Goal: Information Seeking & Learning: Learn about a topic

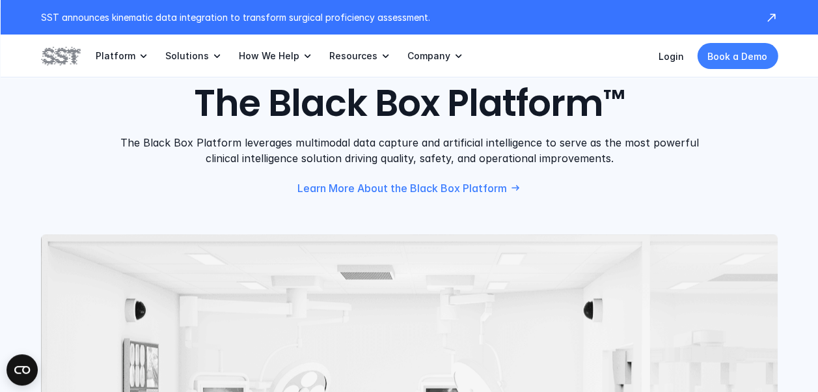
scroll to position [1098, 0]
click at [665, 170] on div "PLATFORM The Black Box Platform ™ The Black Box Platform leverages multimodal d…" at bounding box center [409, 126] width 737 height 134
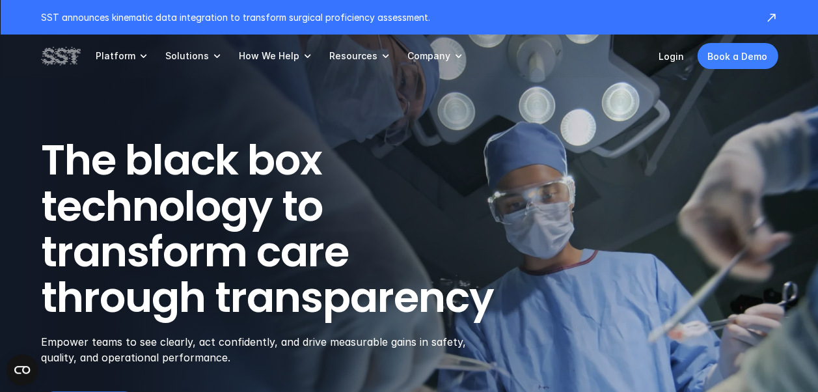
scroll to position [0, 0]
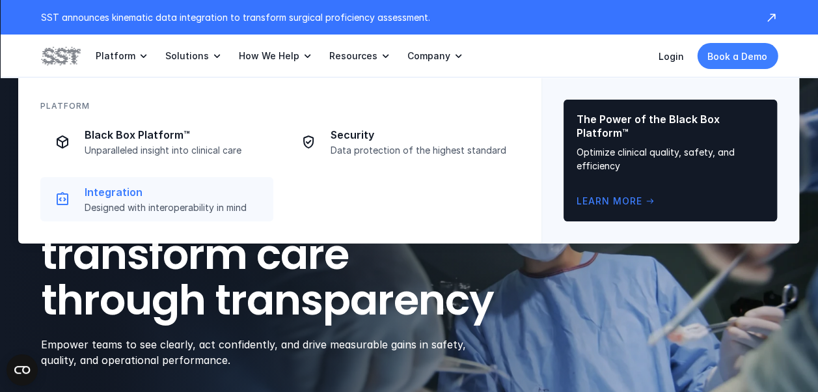
click at [162, 212] on p "Designed with interoperability in mind" at bounding box center [175, 208] width 181 height 12
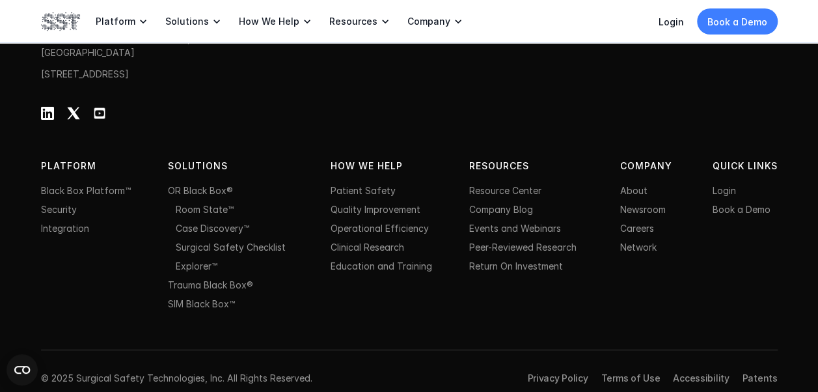
scroll to position [2290, 0]
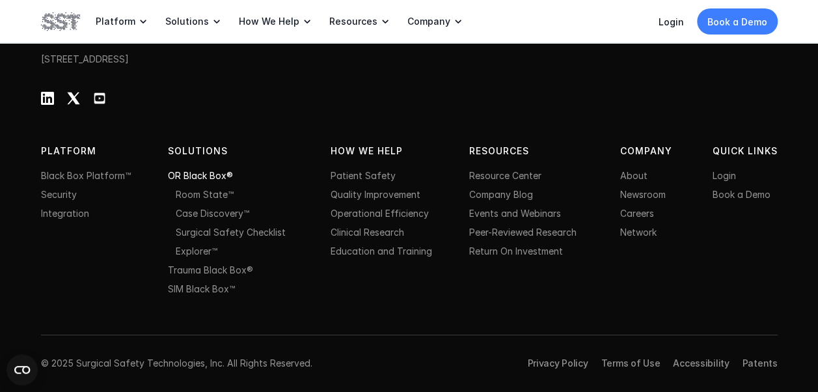
click at [196, 176] on link "OR Black Box®" at bounding box center [200, 175] width 65 height 11
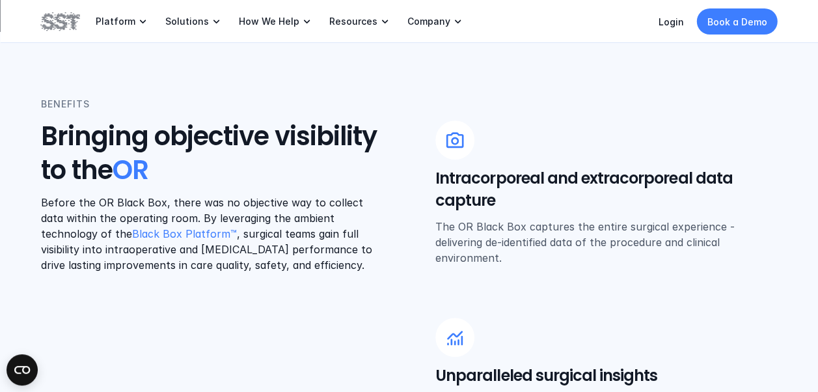
scroll to position [494, 0]
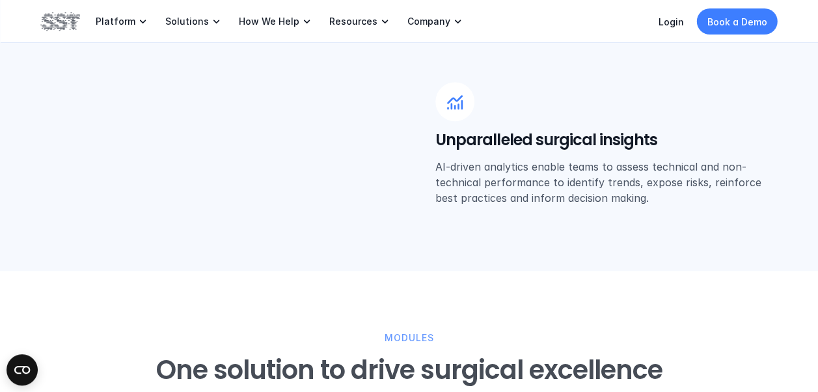
click at [196, 176] on div "BENEFITS Bringing objective visibility to the OR Before the OR Black Box, there…" at bounding box center [409, 33] width 737 height 344
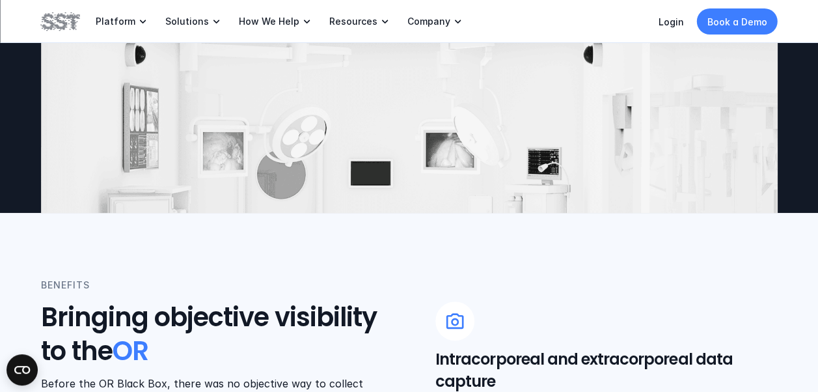
scroll to position [0, 0]
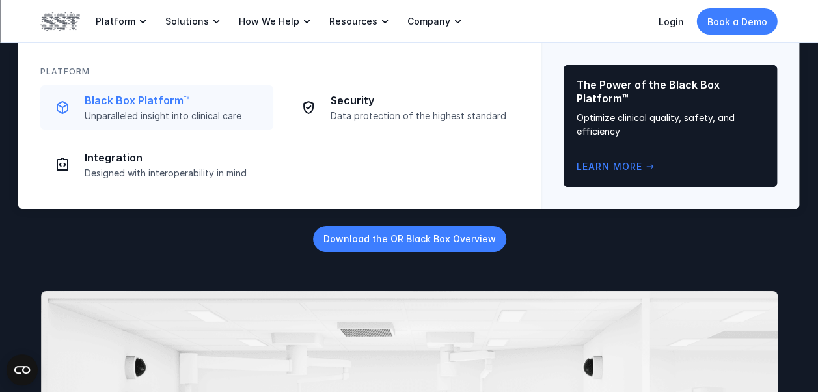
click at [121, 102] on p "Black Box Platform™" at bounding box center [175, 101] width 181 height 14
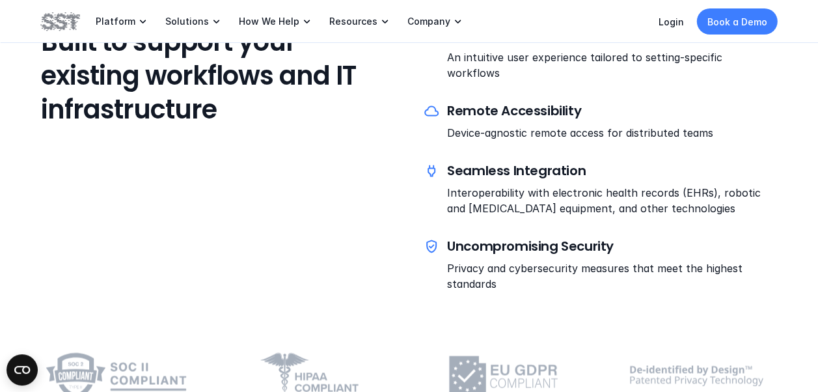
scroll to position [3357, 0]
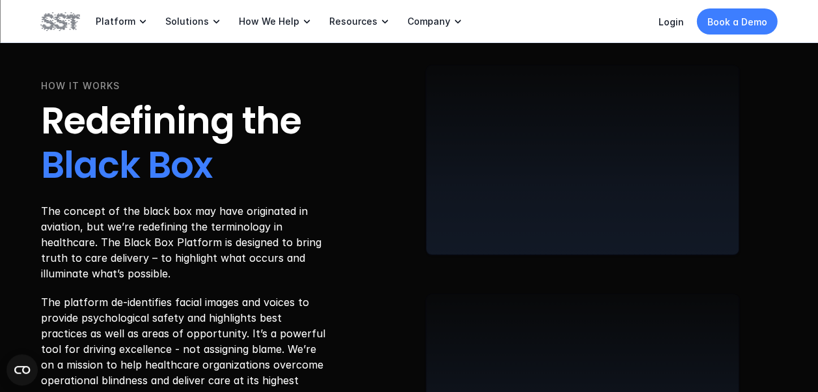
scroll to position [1952, 0]
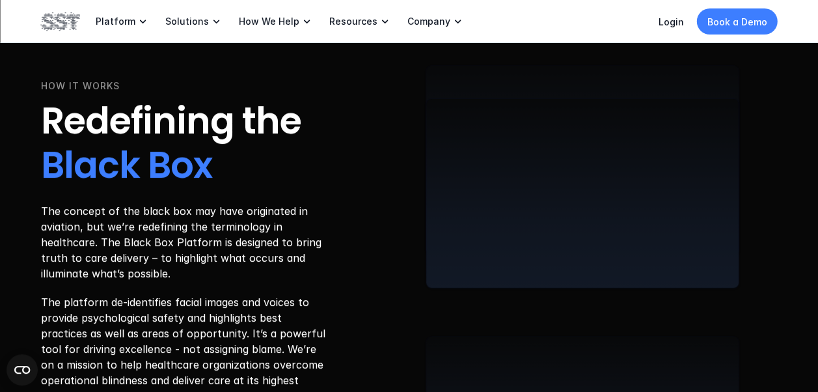
scroll to position [2134, 0]
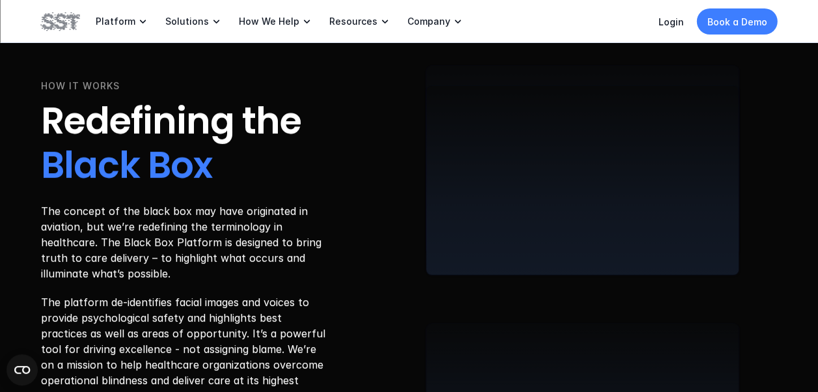
click at [385, 239] on div "HOW IT WORKS Redefining the Black Box The concept of the black box may have ori…" at bounding box center [409, 285] width 737 height 927
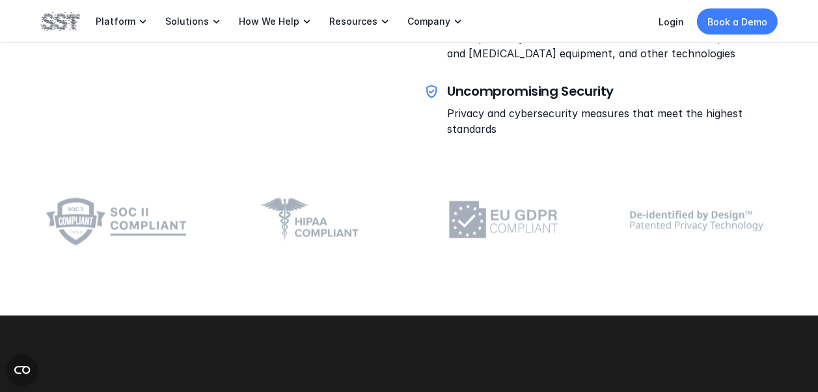
scroll to position [3487, 0]
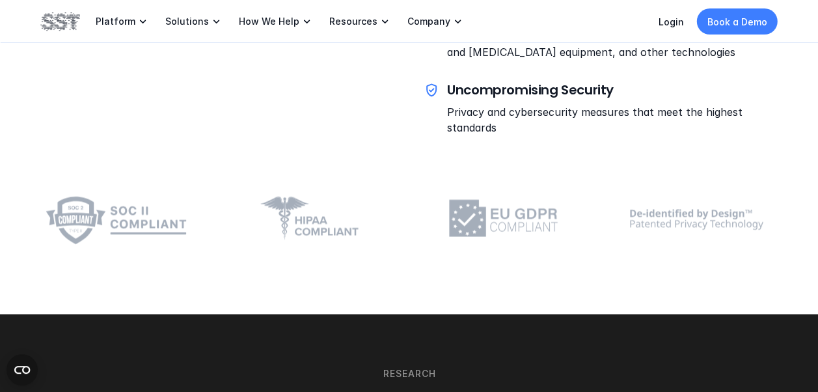
click at [661, 202] on img at bounding box center [699, 217] width 156 height 61
click at [670, 199] on img at bounding box center [699, 217] width 156 height 61
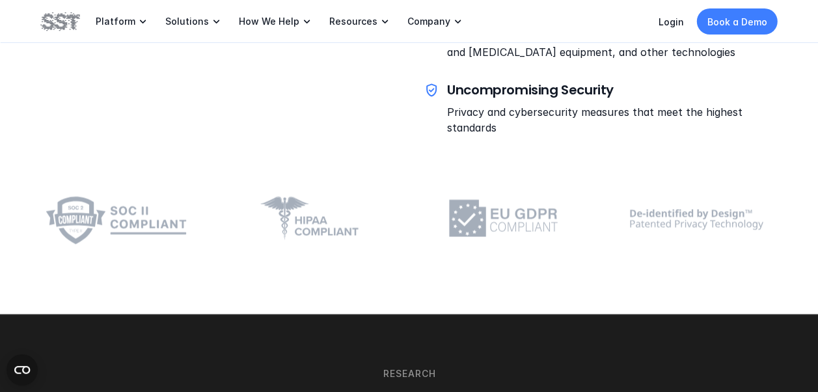
click at [670, 199] on img at bounding box center [699, 217] width 156 height 61
click at [660, 208] on img at bounding box center [699, 217] width 156 height 61
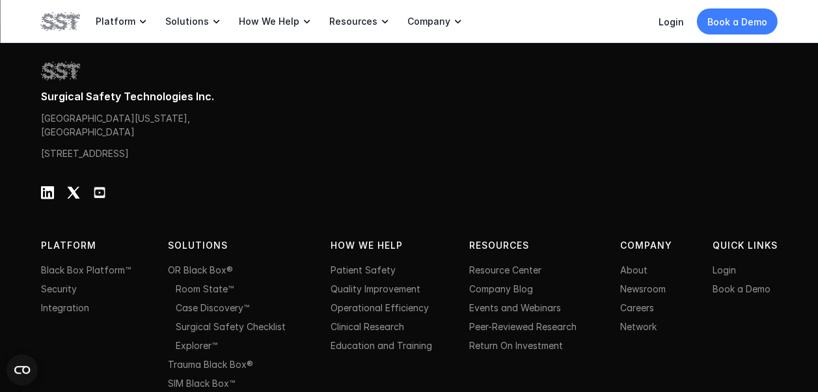
scroll to position [4242, 0]
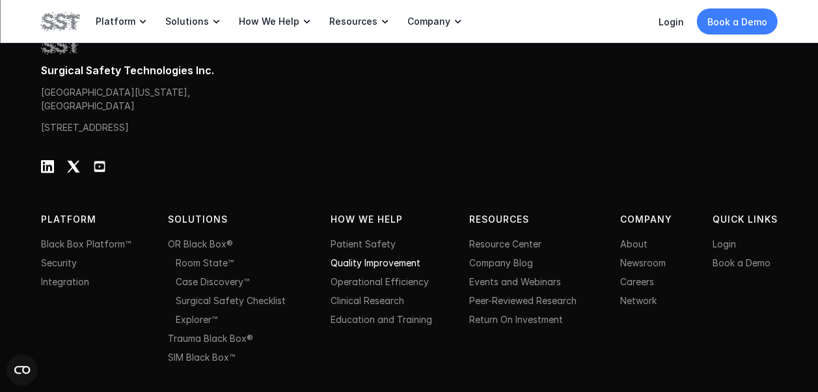
click at [377, 259] on link "Quality Improvement" at bounding box center [376, 262] width 90 height 11
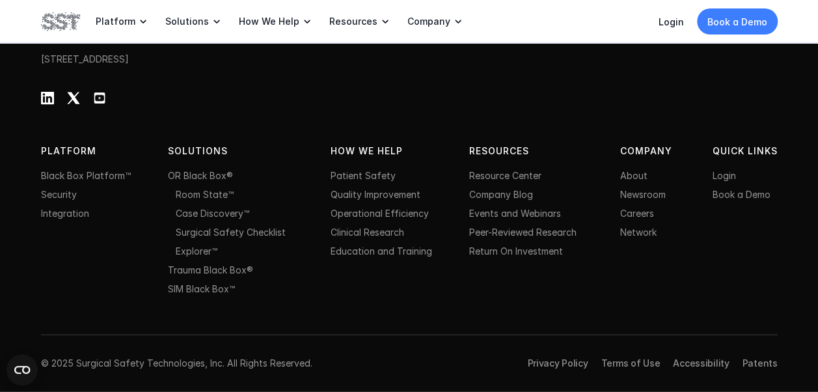
scroll to position [3721, 0]
click at [60, 215] on link "Integration" at bounding box center [65, 213] width 48 height 11
click at [190, 178] on link "OR Black Box®" at bounding box center [200, 175] width 65 height 11
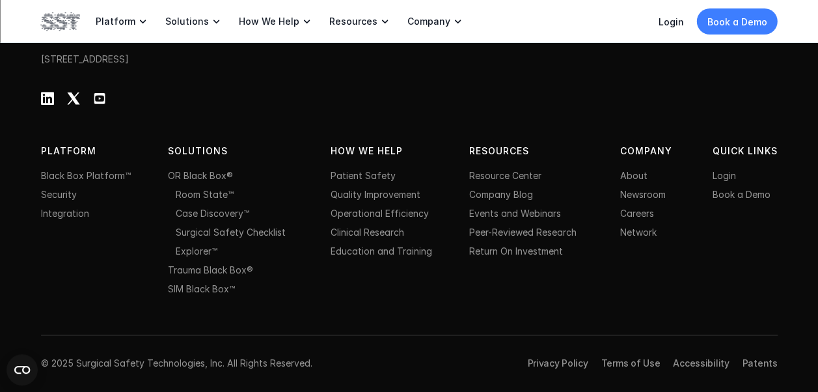
scroll to position [2945, 0]
click at [199, 213] on link "Case Discovery™" at bounding box center [213, 213] width 74 height 11
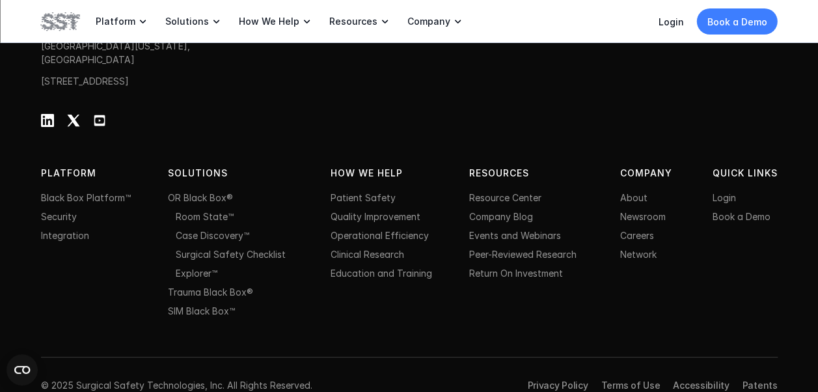
scroll to position [4001, 0]
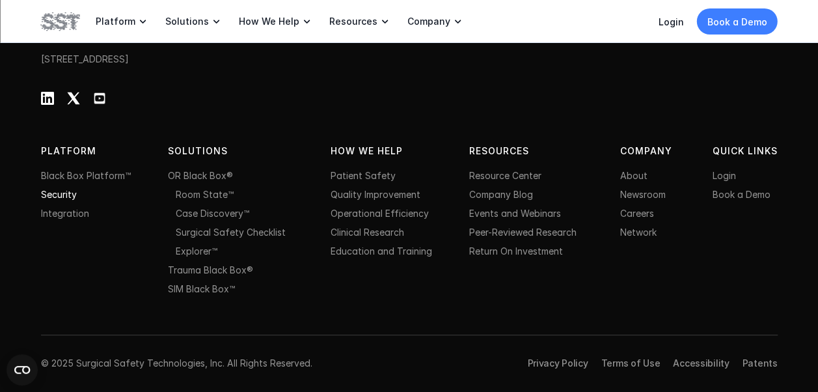
click at [53, 193] on link "Security" at bounding box center [59, 194] width 36 height 11
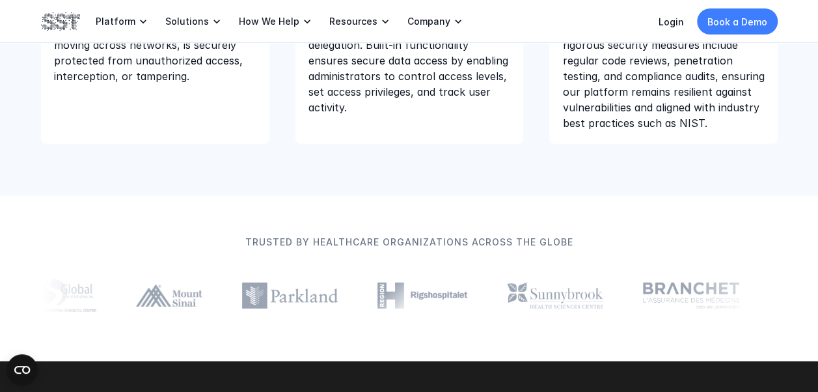
scroll to position [1874, 0]
